Goal: Find specific page/section: Find specific page/section

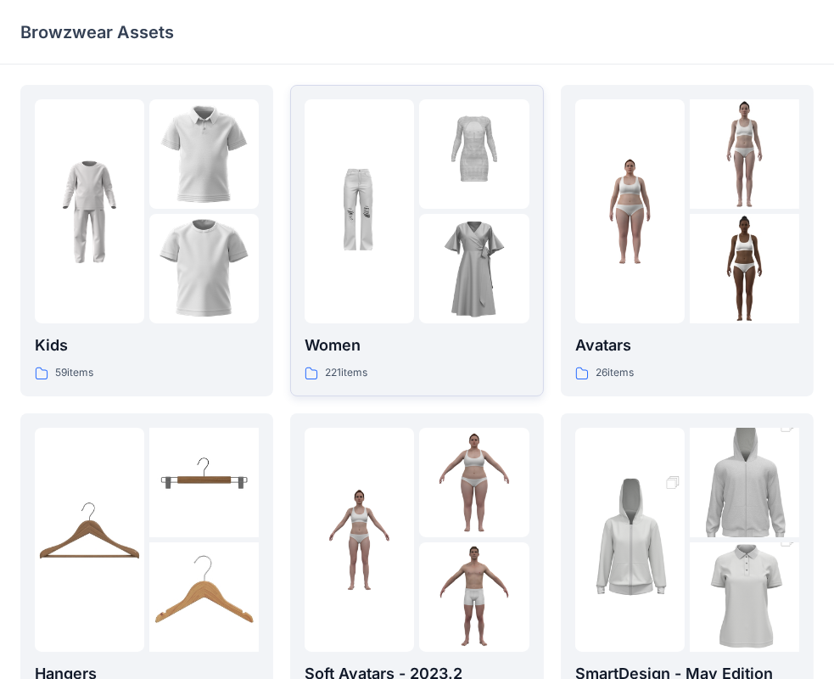
click at [486, 231] on img at bounding box center [473, 268] width 109 height 109
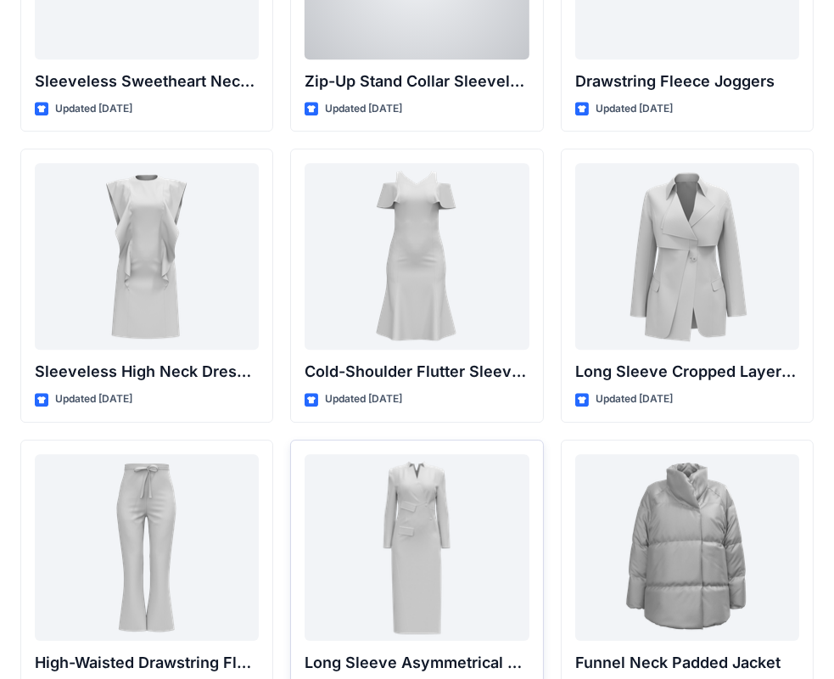
scroll to position [6044, 0]
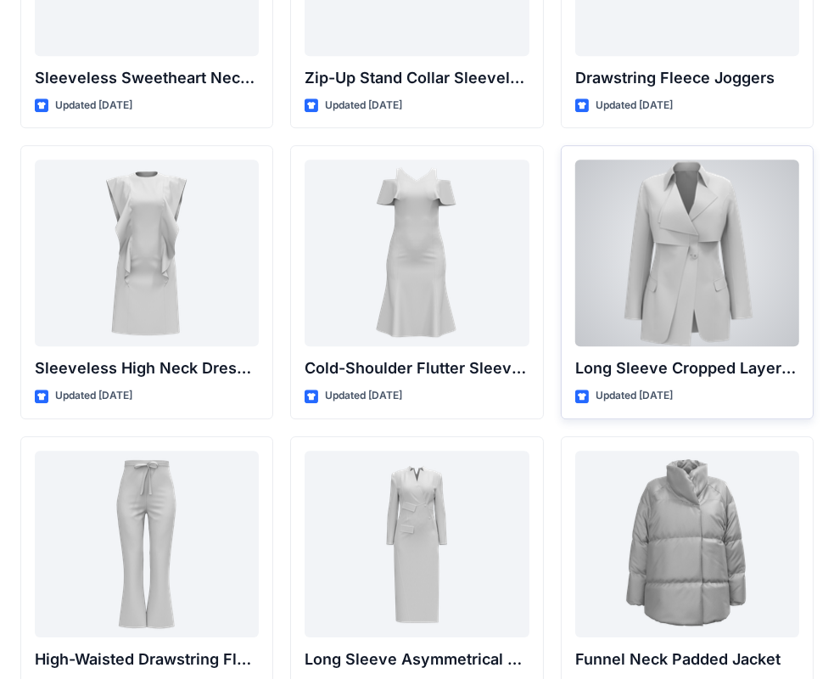
click at [689, 281] on div at bounding box center [687, 253] width 224 height 187
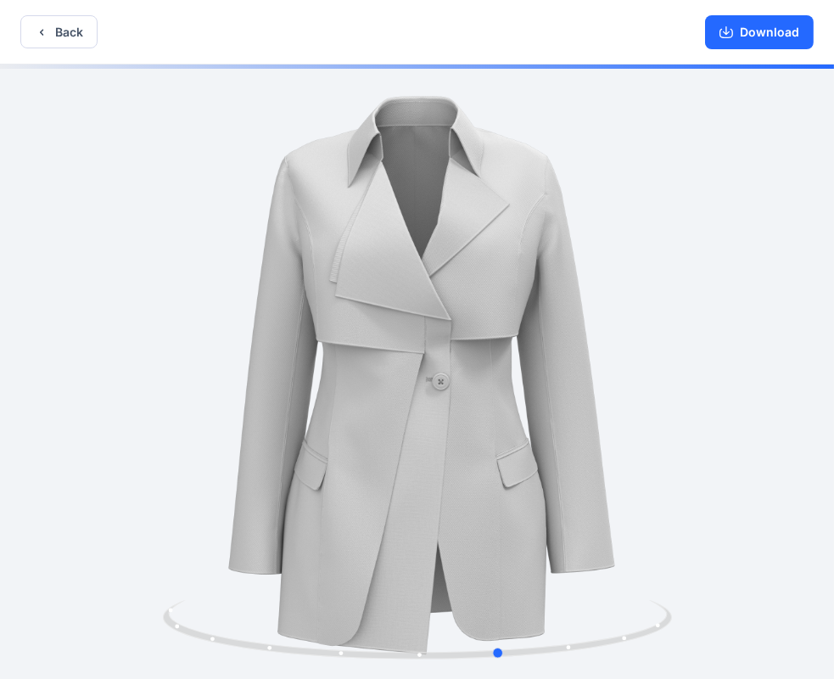
drag, startPoint x: 421, startPoint y: 652, endPoint x: 1014, endPoint y: 528, distance: 606.0
click at [834, 528] on html "Back Download Version History" at bounding box center [417, 341] width 834 height 682
click at [47, 30] on icon "button" at bounding box center [42, 32] width 14 height 14
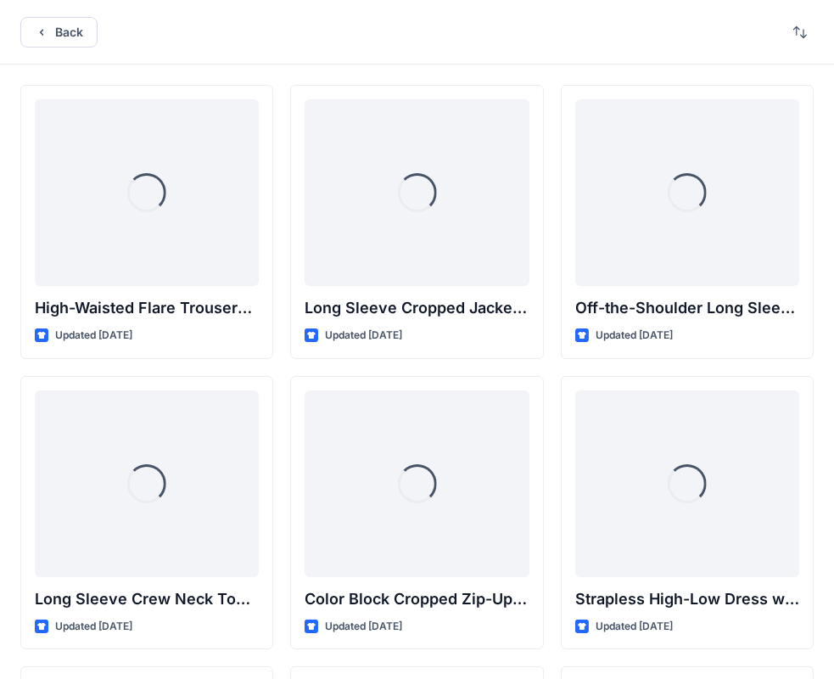
scroll to position [6044, 0]
